Goal: Navigation & Orientation: Find specific page/section

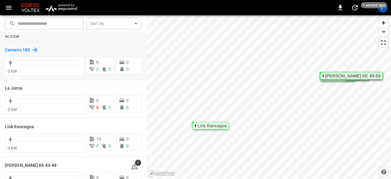
click at [22, 52] on h6 "Camarin 185" at bounding box center [17, 50] width 25 height 7
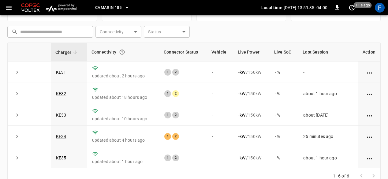
scroll to position [92, 0]
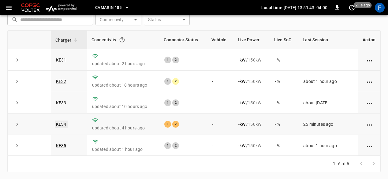
click at [61, 124] on link "KE34" at bounding box center [61, 123] width 13 height 7
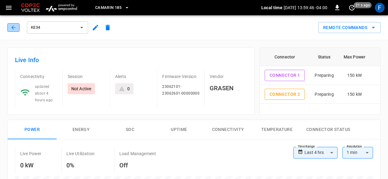
click at [13, 29] on icon "button" at bounding box center [13, 27] width 6 height 6
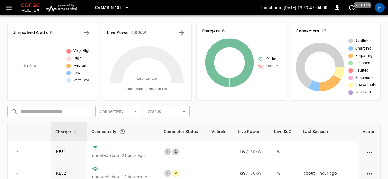
scroll to position [92, 0]
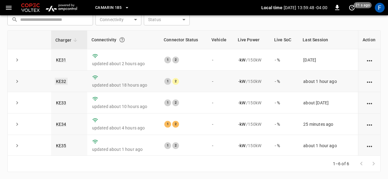
click at [62, 83] on link "KE32" at bounding box center [61, 81] width 13 height 7
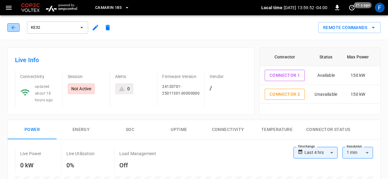
click at [13, 26] on icon "button" at bounding box center [13, 27] width 4 height 4
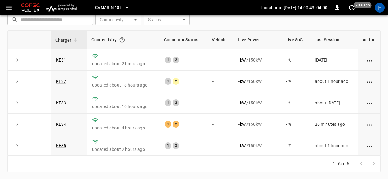
scroll to position [90, 0]
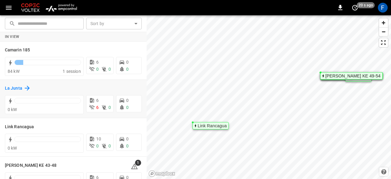
click at [18, 86] on h6 "La Junta" at bounding box center [13, 88] width 17 height 7
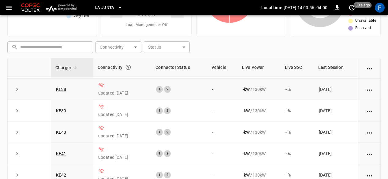
scroll to position [22, 0]
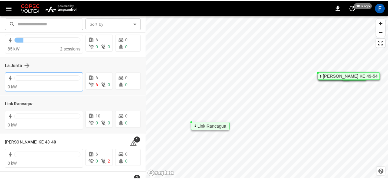
scroll to position [51, 0]
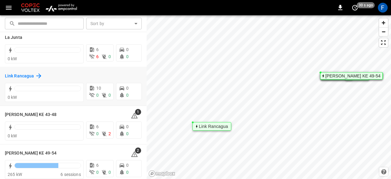
click at [24, 74] on h6 "Link Rancagua" at bounding box center [19, 76] width 29 height 7
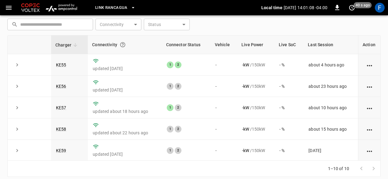
scroll to position [87, 0]
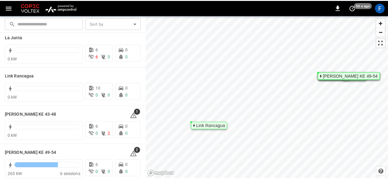
scroll to position [54, 0]
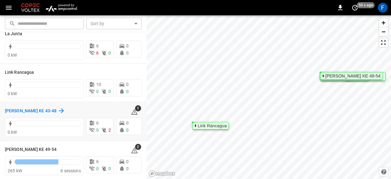
click at [18, 110] on h6 "Loza Colon KE 43-48" at bounding box center [31, 111] width 52 height 7
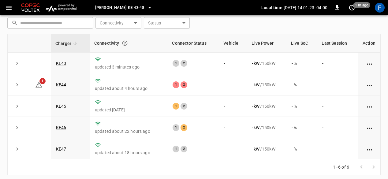
scroll to position [89, 0]
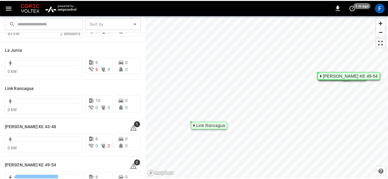
scroll to position [44, 0]
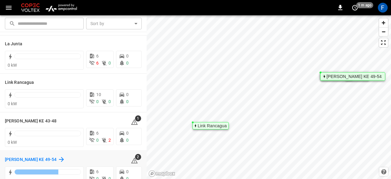
click at [28, 158] on h6 "Loza Colon KE 49-54" at bounding box center [31, 159] width 52 height 7
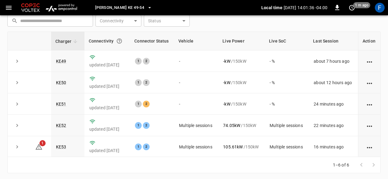
scroll to position [92, 0]
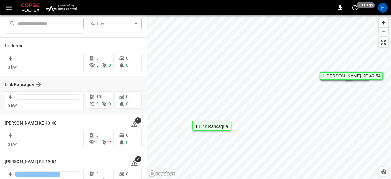
scroll to position [54, 0]
